Goal: Transaction & Acquisition: Book appointment/travel/reservation

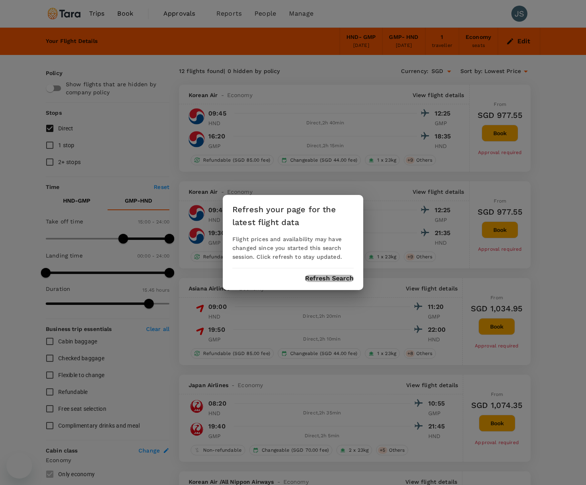
click at [319, 278] on button "Refresh Search" at bounding box center [329, 278] width 49 height 7
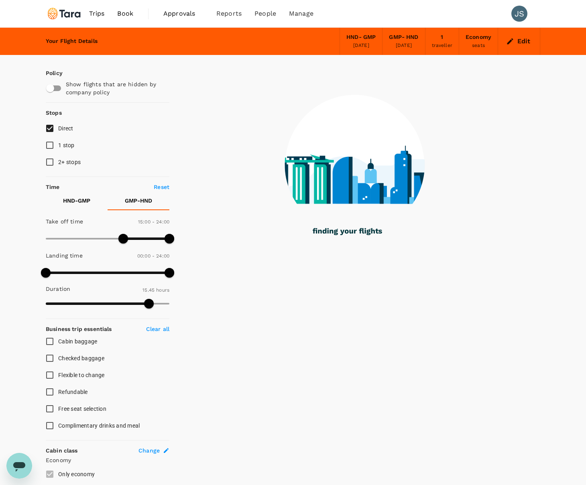
type input "940"
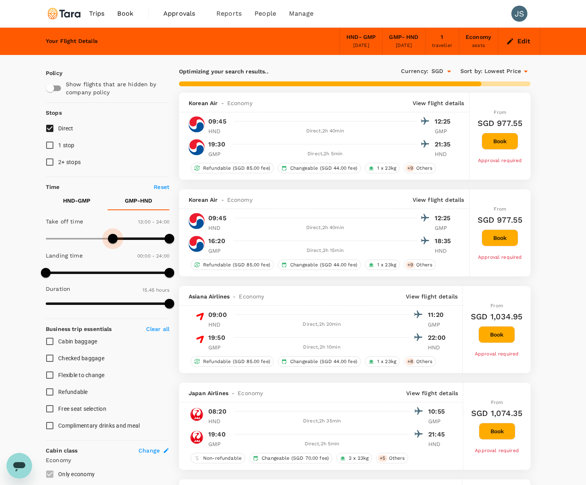
type input "0"
drag, startPoint x: 122, startPoint y: 237, endPoint x: 39, endPoint y: 238, distance: 82.3
click at [41, 238] on span at bounding box center [46, 239] width 10 height 10
type input "945"
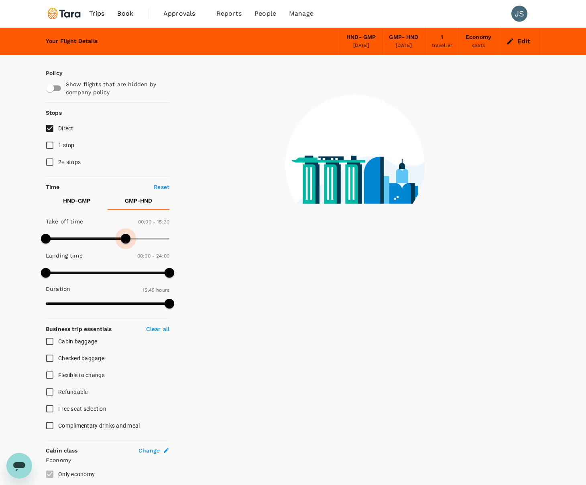
type input "840"
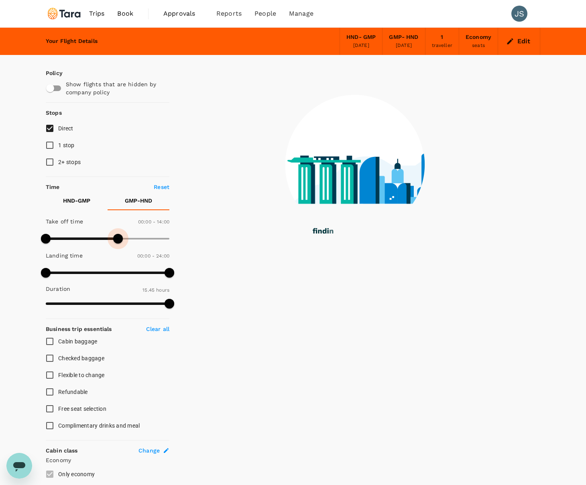
drag, startPoint x: 167, startPoint y: 237, endPoint x: 118, endPoint y: 240, distance: 49.4
click at [118, 240] on span at bounding box center [118, 239] width 10 height 10
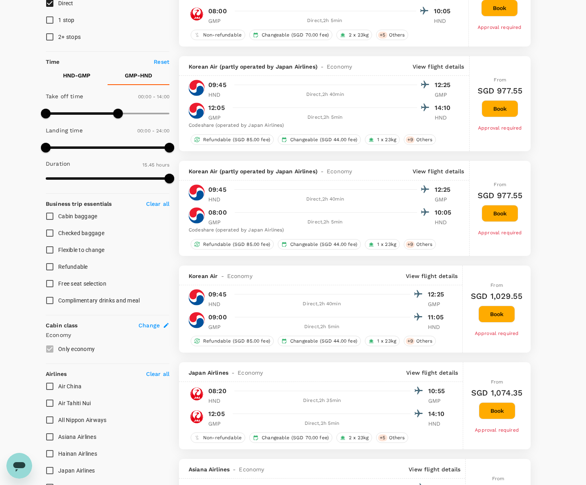
scroll to position [134, 0]
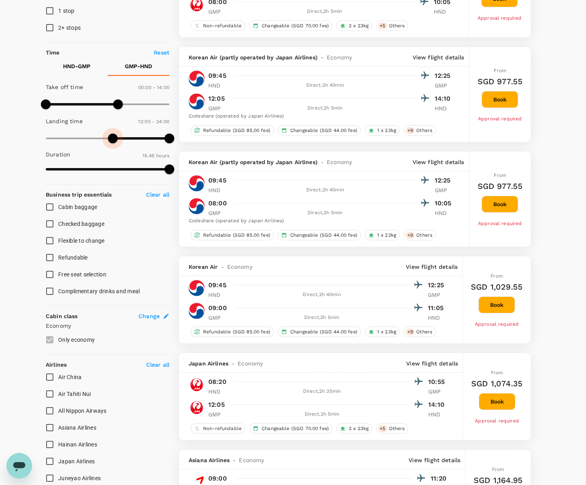
drag, startPoint x: 46, startPoint y: 140, endPoint x: 114, endPoint y: 141, distance: 67.8
click at [114, 141] on span at bounding box center [113, 139] width 10 height 10
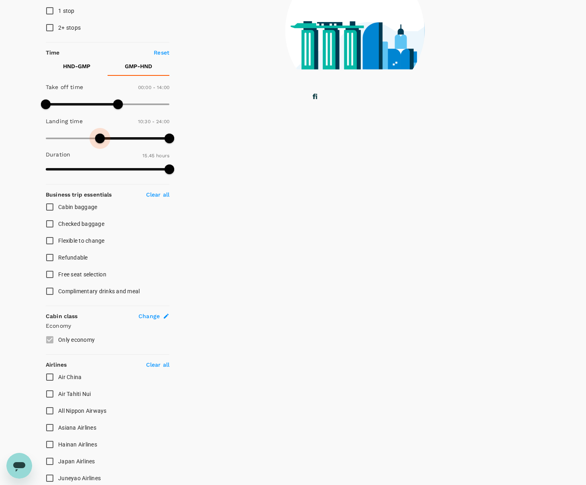
type input "570"
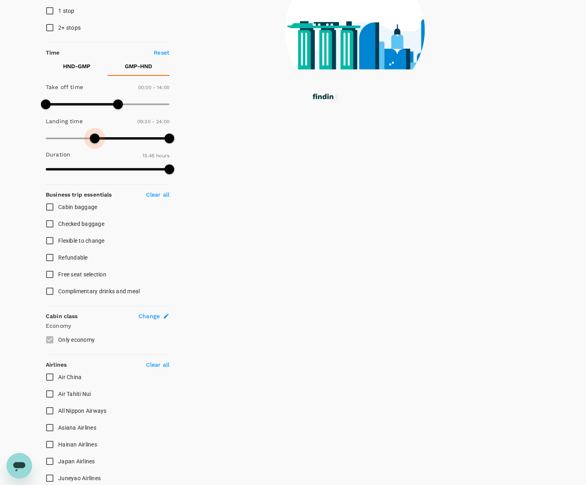
drag, startPoint x: 100, startPoint y: 140, endPoint x: 95, endPoint y: 140, distance: 5.6
click at [95, 140] on span at bounding box center [95, 139] width 10 height 10
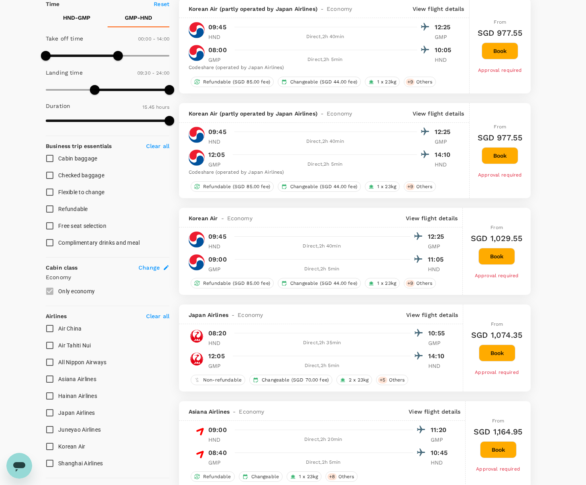
scroll to position [187, 0]
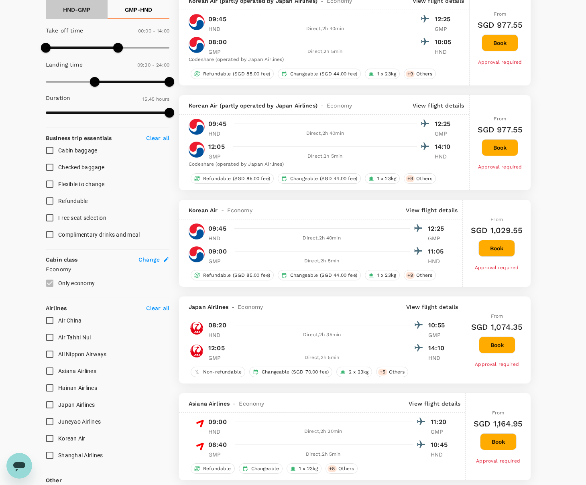
click at [75, 18] on button "HND - GMP" at bounding box center [77, 9] width 62 height 19
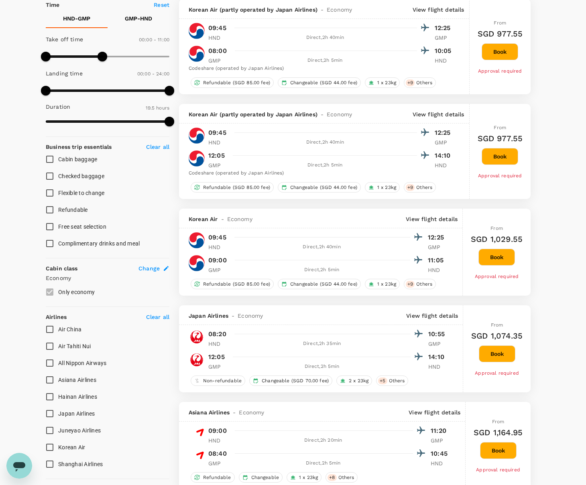
scroll to position [183, 0]
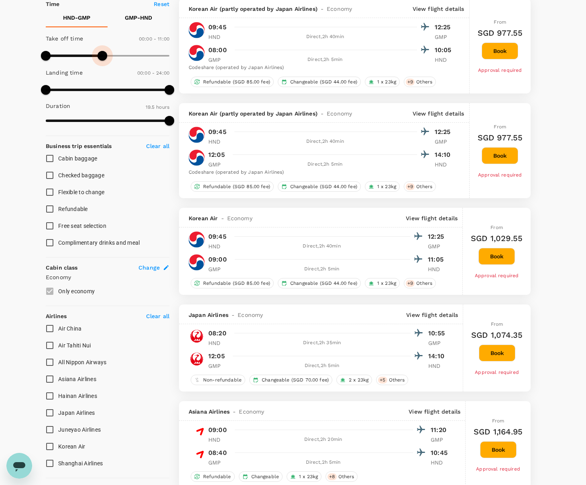
type input "1020"
drag, startPoint x: 103, startPoint y: 53, endPoint x: 134, endPoint y: 56, distance: 31.4
click at [134, 56] on span at bounding box center [133, 56] width 10 height 10
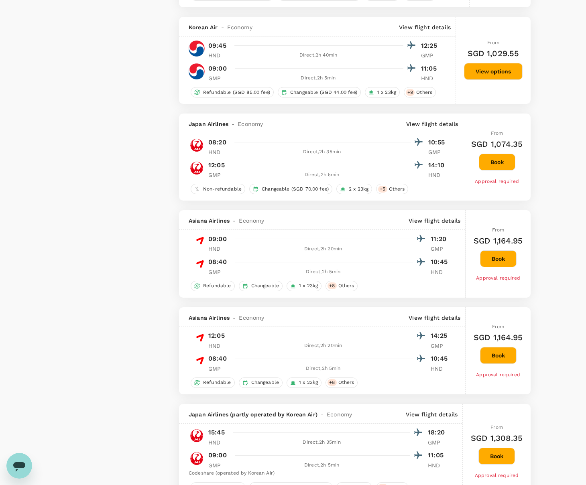
scroll to position [1399, 0]
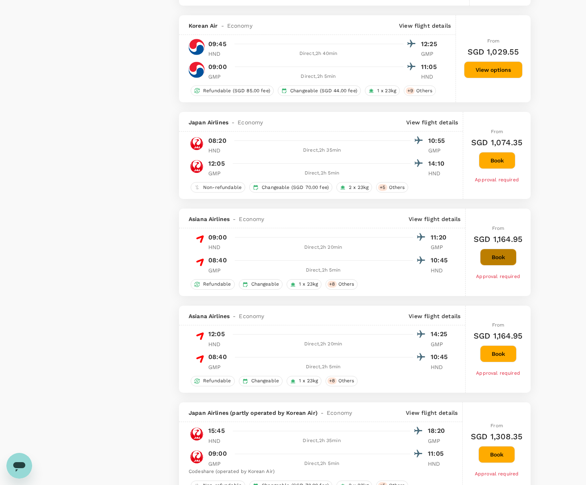
click at [485, 250] on button "Book" at bounding box center [498, 257] width 37 height 17
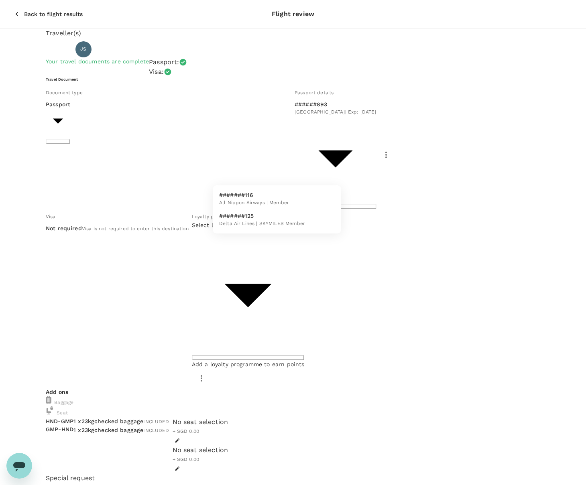
click at [301, 174] on body "Back to flight results Flight review Traveller(s) Traveller 1 : JS [PERSON_NAME…" at bounding box center [293, 394] width 586 height 788
click at [280, 197] on p "#######116" at bounding box center [254, 195] width 70 height 8
type input "4694d433-d164-4675-a4ba-34a8e478e3db"
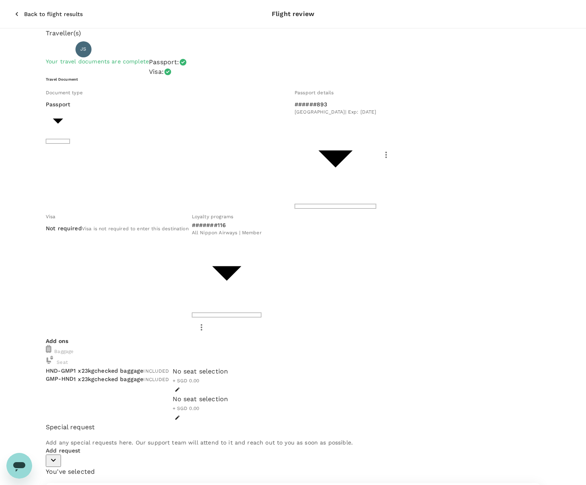
click at [265, 174] on body "Back to flight results Flight review Traveller(s) Traveller 1 : JS [PERSON_NAME…" at bounding box center [293, 368] width 586 height 737
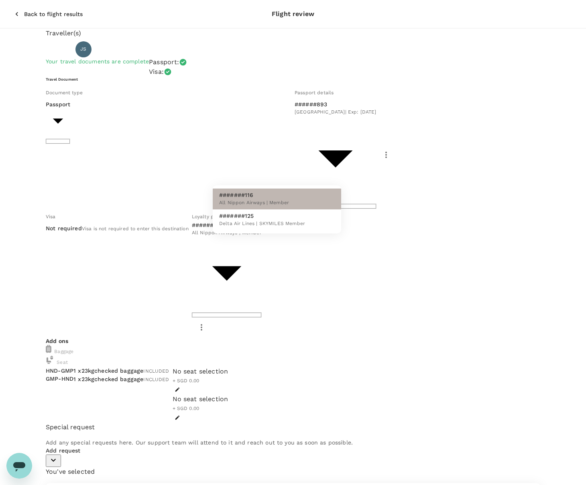
click at [266, 195] on p "#######116" at bounding box center [254, 195] width 70 height 8
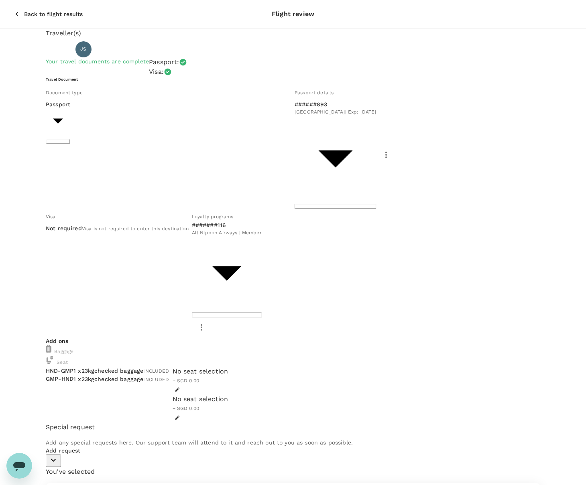
click at [313, 337] on div "Add ons Baggage Seat HND - GMP GMP - HND 1 x 23kg checked baggage INCLUDED 1 x …" at bounding box center [293, 380] width 494 height 86
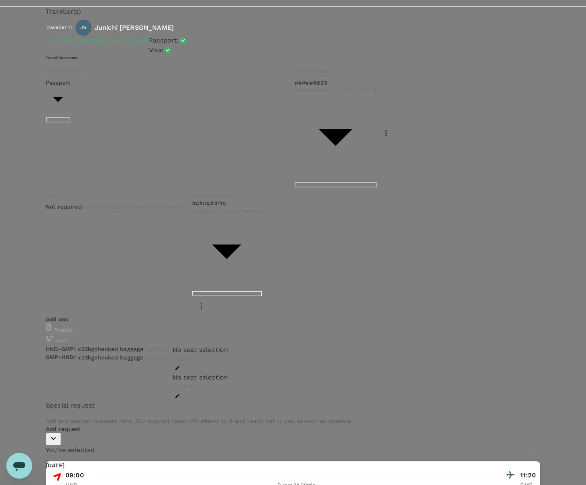
type input "9b978822-4779-4897-880a-17c8504d3706"
